Goal: Task Accomplishment & Management: Manage account settings

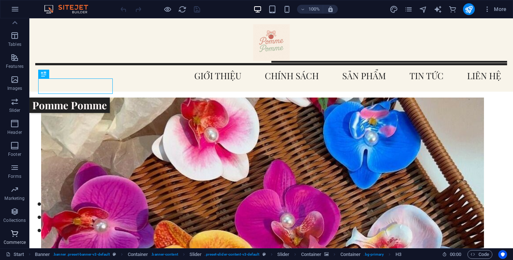
click at [5, 231] on span "Commerce" at bounding box center [14, 238] width 29 height 18
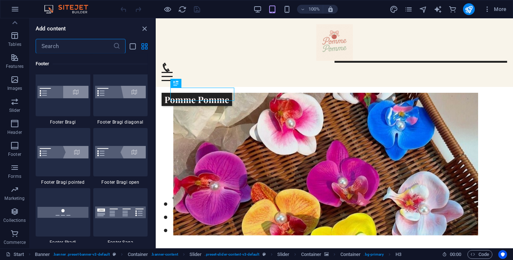
scroll to position [7193, 0]
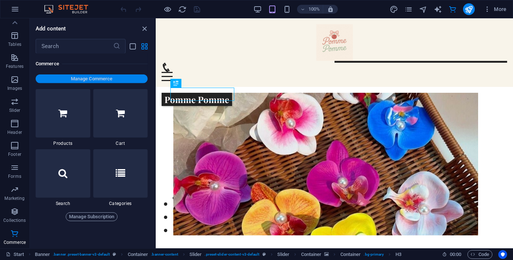
click at [105, 83] on span "Manage Commerce" at bounding box center [92, 79] width 106 height 9
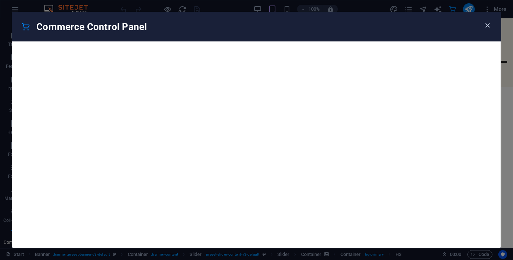
click at [488, 23] on icon "button" at bounding box center [487, 25] width 8 height 8
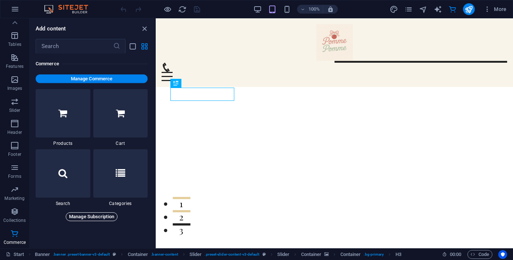
click at [98, 217] on span "Manage Subscription" at bounding box center [91, 217] width 45 height 9
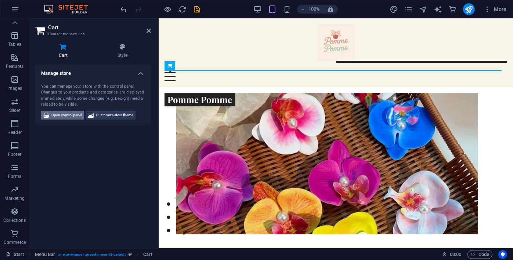
click at [64, 113] on span "Open control panel" at bounding box center [66, 115] width 30 height 9
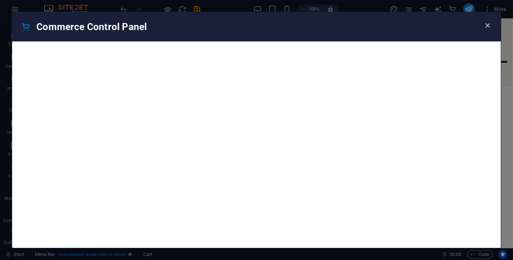
click at [490, 28] on icon "button" at bounding box center [487, 25] width 8 height 8
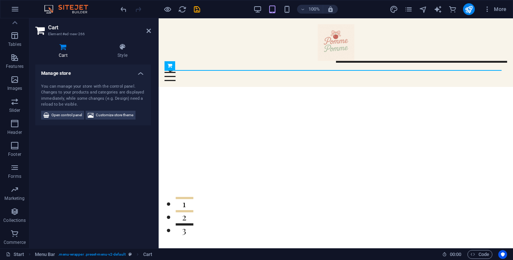
click at [70, 9] on img at bounding box center [69, 9] width 55 height 9
click at [149, 32] on icon at bounding box center [148, 31] width 4 height 6
